Goal: Information Seeking & Learning: Learn about a topic

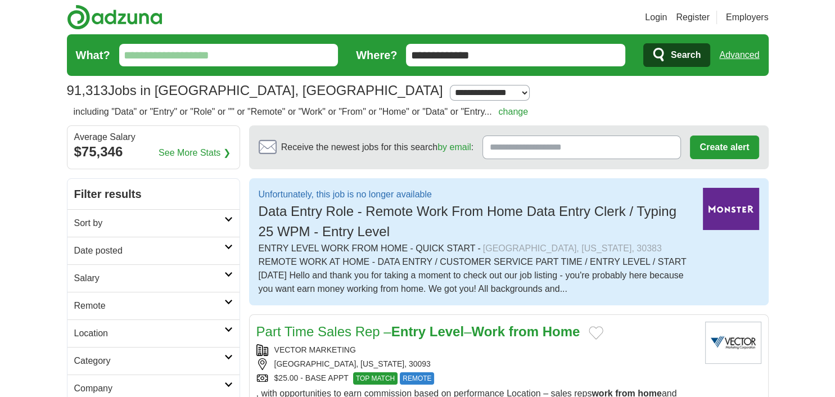
click at [735, 203] on img at bounding box center [731, 209] width 56 height 42
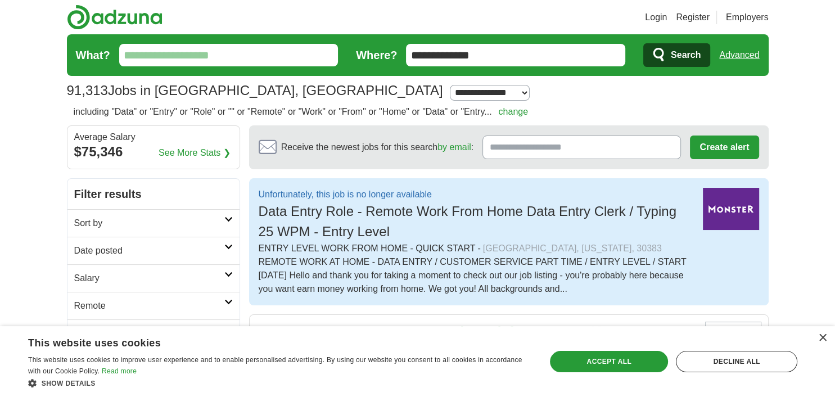
click at [736, 214] on img at bounding box center [731, 209] width 56 height 42
click at [817, 332] on div "× This website uses cookies This website uses cookies to improve user experienc…" at bounding box center [417, 361] width 835 height 71
click at [633, 374] on div "Save & Close Accept all Decline all" at bounding box center [673, 361] width 255 height 27
click at [635, 370] on div "Accept all" at bounding box center [609, 361] width 118 height 21
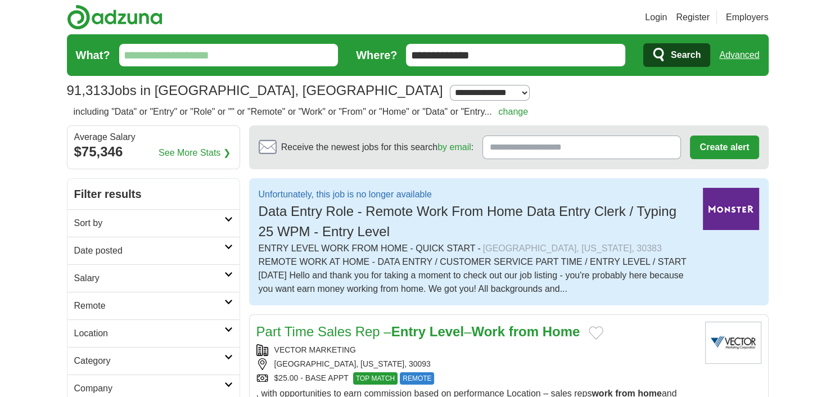
click at [721, 149] on button "Create alert" at bounding box center [724, 147] width 69 height 24
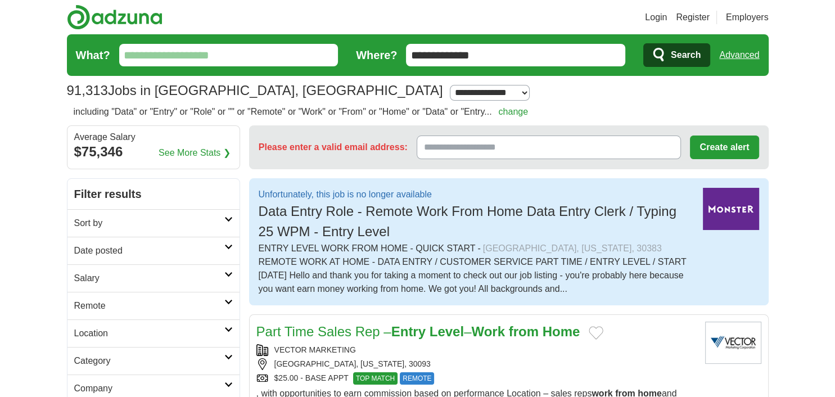
click at [736, 212] on img at bounding box center [731, 209] width 56 height 42
click at [554, 210] on span "Data Entry Role - Remote Work From Home Data Entry Clerk / Typing 25 WPM - Entr…" at bounding box center [468, 220] width 418 height 35
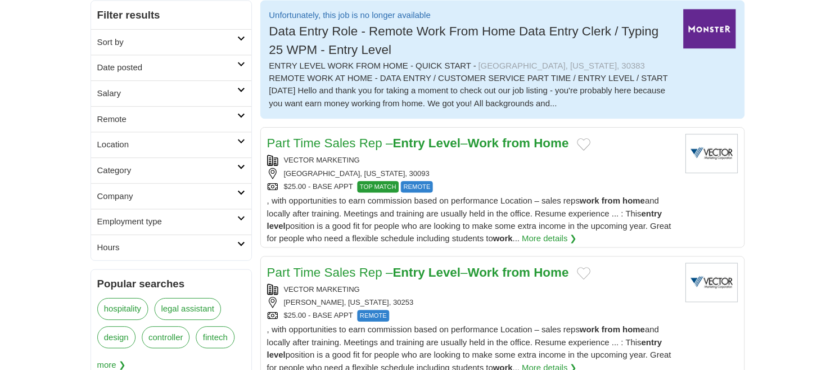
scroll to position [179, 0]
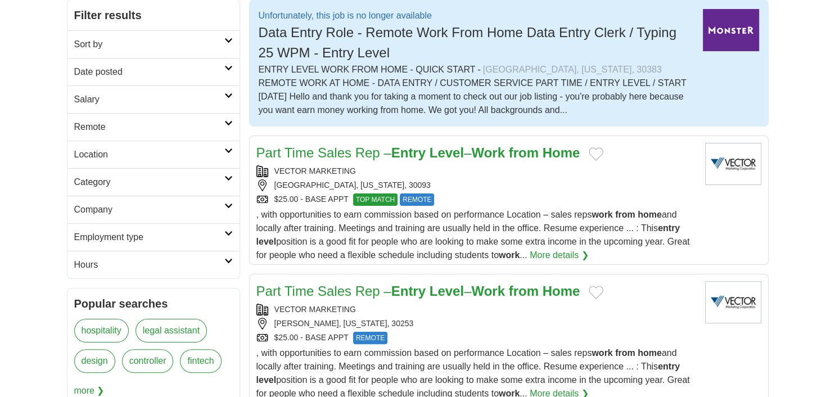
click at [569, 154] on strong "Home" at bounding box center [561, 152] width 38 height 15
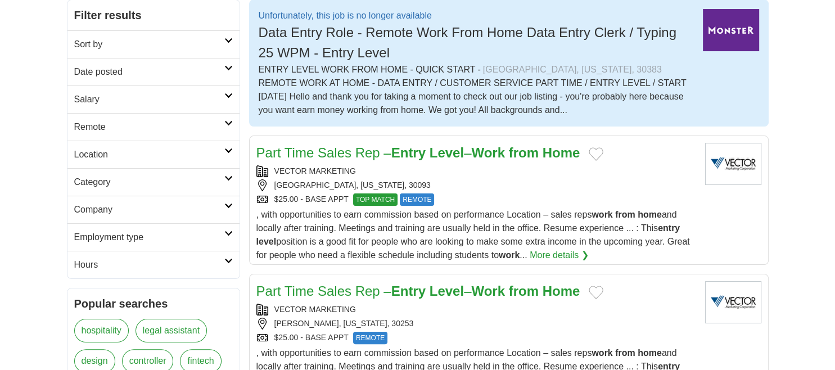
click at [529, 151] on strong "from" at bounding box center [524, 152] width 30 height 15
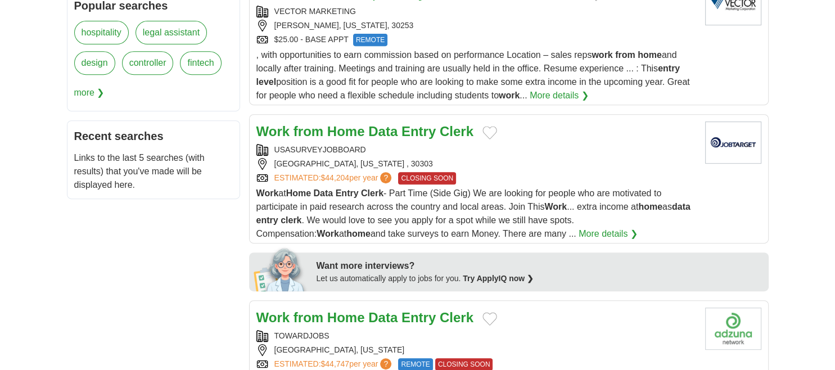
scroll to position [478, 0]
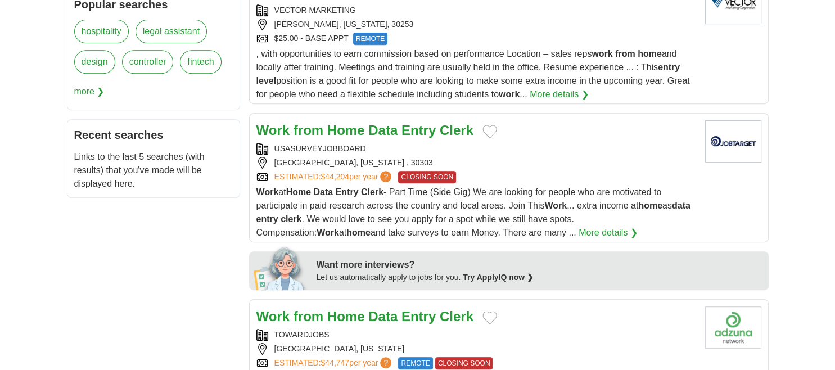
click at [438, 130] on link "Work from Home Data Entry Clerk" at bounding box center [364, 130] width 217 height 15
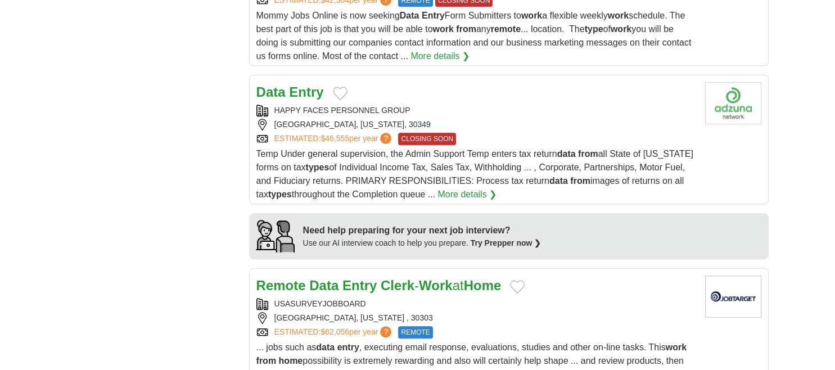
scroll to position [979, 0]
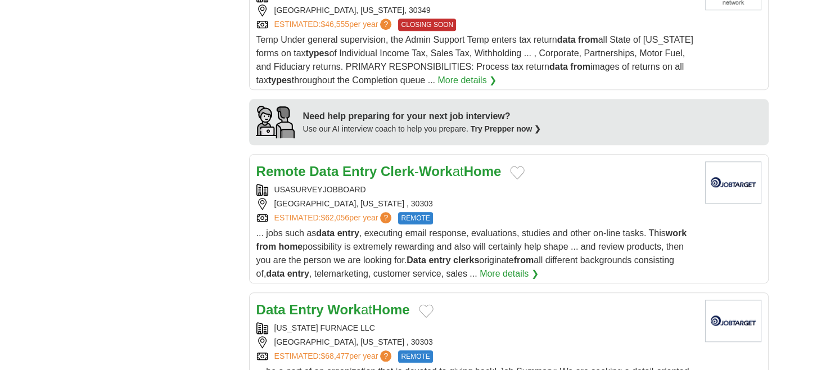
click at [158, 153] on div "**********" at bounding box center [417, 310] width 701 height 2449
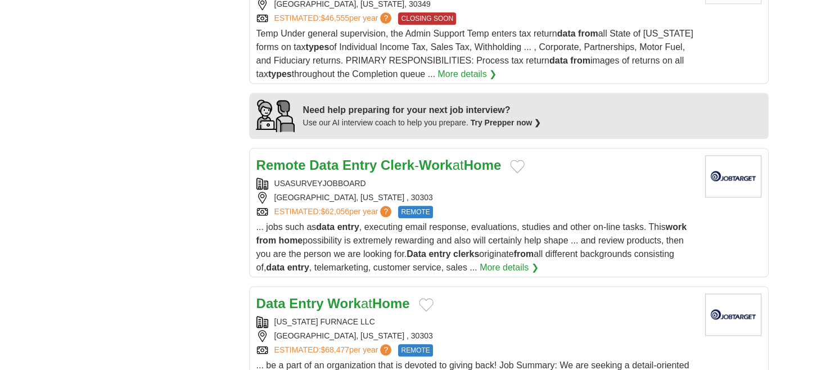
click at [147, 119] on div "**********" at bounding box center [417, 303] width 701 height 2449
click at [147, 116] on div "**********" at bounding box center [417, 303] width 701 height 2449
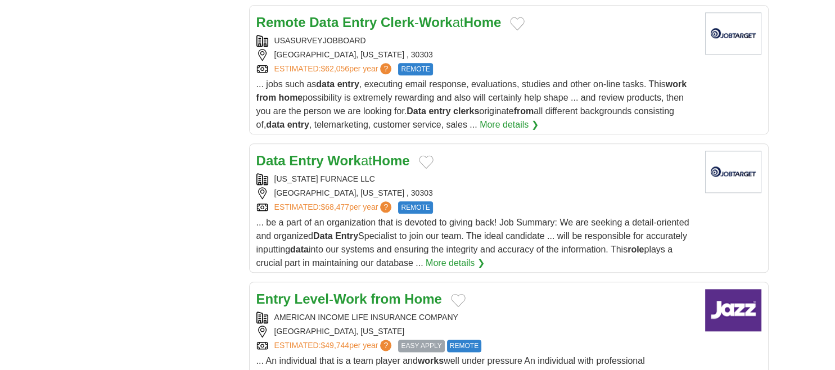
click at [172, 164] on div "**********" at bounding box center [417, 161] width 701 height 2449
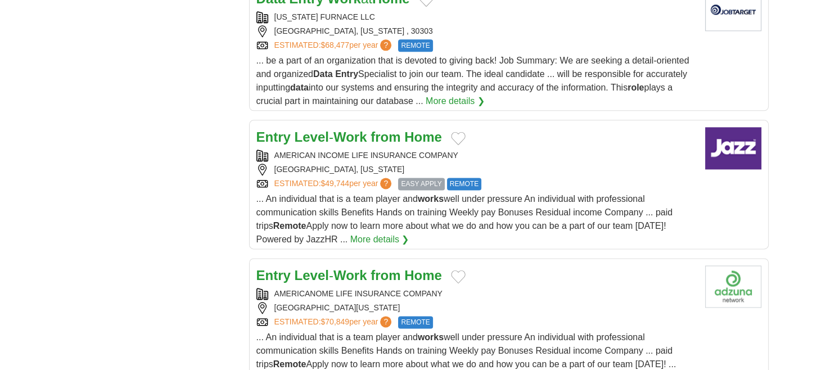
scroll to position [1405, 0]
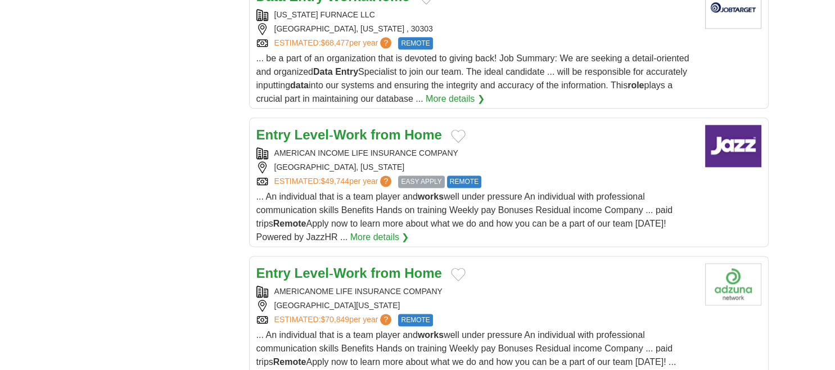
click at [375, 135] on link "Entry Level - Work from Home" at bounding box center [348, 135] width 185 height 15
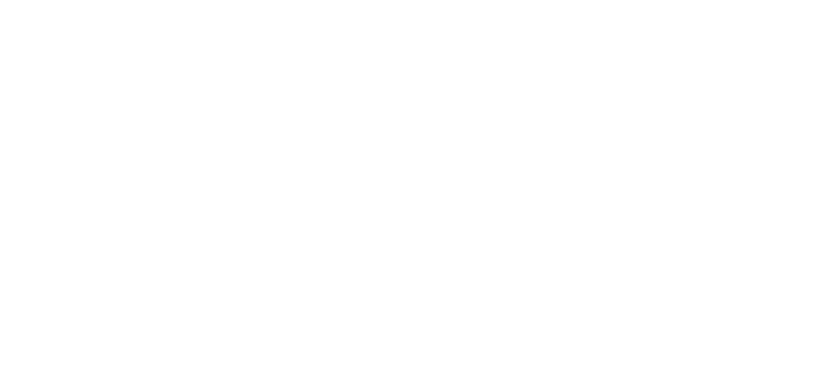
scroll to position [2019, 0]
